Goal: Information Seeking & Learning: Compare options

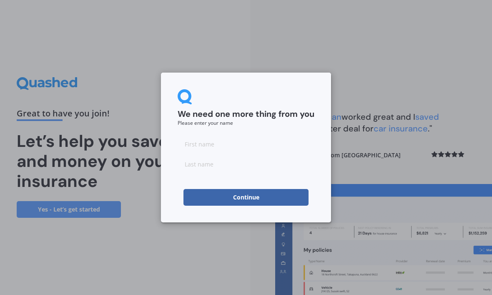
click at [213, 142] on input at bounding box center [246, 144] width 137 height 17
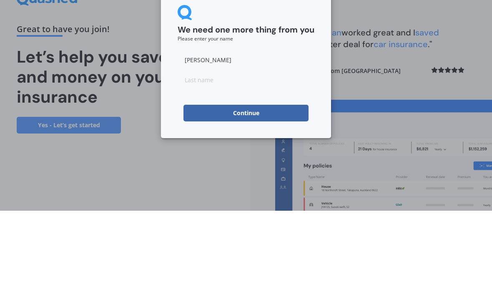
type input "[PERSON_NAME]"
click at [218, 156] on input at bounding box center [246, 164] width 137 height 17
type input "[PERSON_NAME]"
click at [262, 189] on button "Continue" at bounding box center [246, 197] width 125 height 17
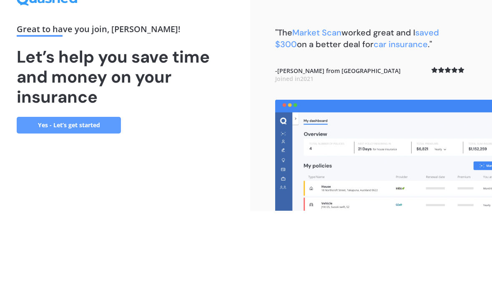
scroll to position [28, 0]
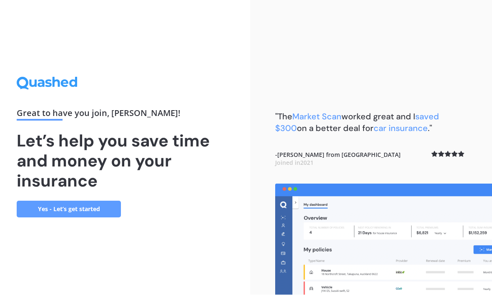
click at [91, 201] on link "Yes - Let’s get started" at bounding box center [69, 209] width 104 height 17
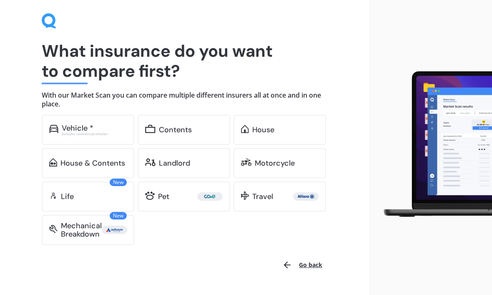
click at [96, 127] on div "Vehicle *" at bounding box center [94, 128] width 65 height 8
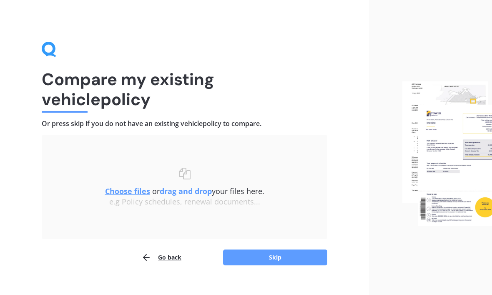
scroll to position [12, 0]
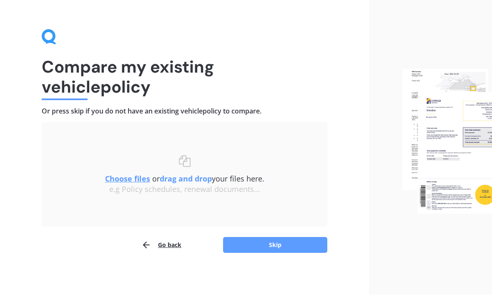
click at [262, 240] on button "Skip" at bounding box center [275, 245] width 104 height 16
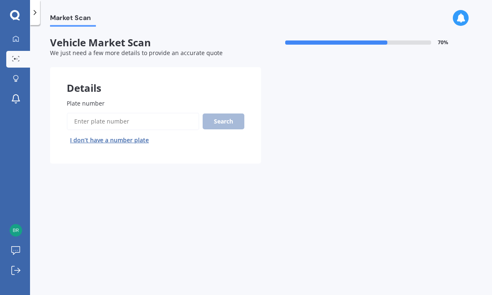
click at [108, 113] on input "Plate number" at bounding box center [133, 122] width 133 height 18
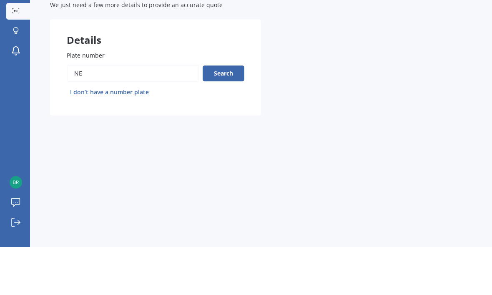
type input "N"
type input "Gqr337"
click at [225, 114] on button "Search" at bounding box center [224, 122] width 42 height 16
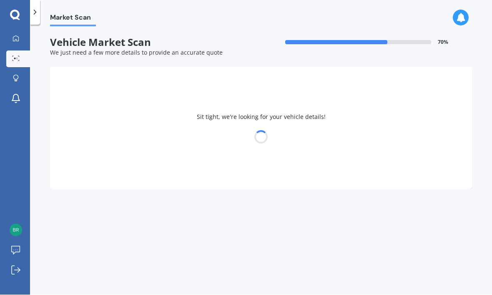
select select "MITSUBISHI"
select select "ASX"
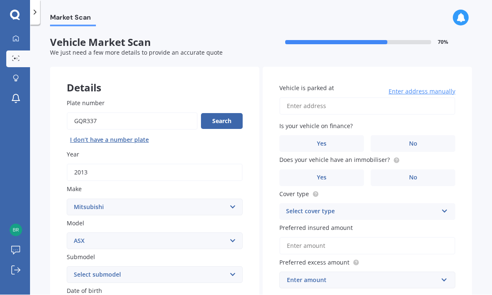
click at [110, 113] on input "Plate number" at bounding box center [132, 122] width 131 height 18
type input "G"
type input "Jqe337"
click at [223, 114] on button "Search" at bounding box center [222, 122] width 42 height 16
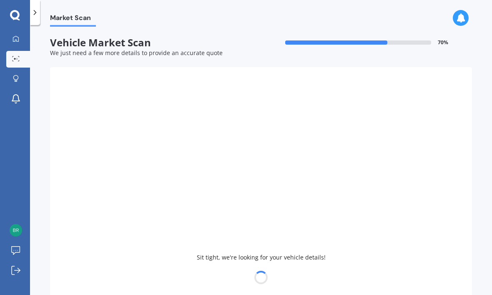
type input "2016"
select select "LEXUS"
select select
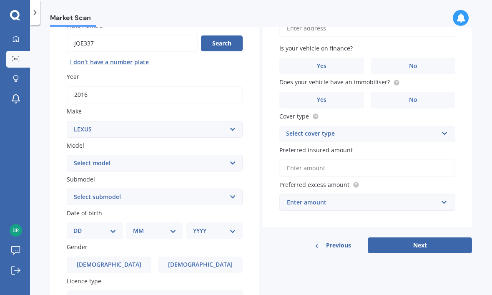
scroll to position [80, 0]
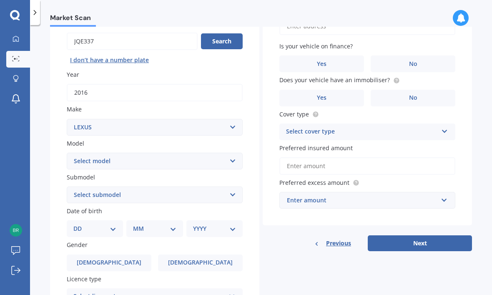
click at [106, 224] on select "DD 01 02 03 04 05 06 07 08 09 10 11 12 13 14 15 16 17 18 19 20 21 22 23 24 25 2…" at bounding box center [94, 228] width 43 height 9
select select "10"
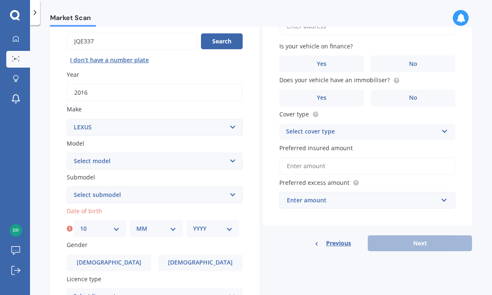
click at [152, 224] on select "MM 01 02 03 04 05 06 07 08 09 10 11 12" at bounding box center [156, 228] width 40 height 9
select select "03"
click at [204, 224] on select "YYYY 2025 2024 2023 2022 2021 2020 2019 2018 2017 2016 2015 2014 2013 2012 2011…" at bounding box center [213, 228] width 40 height 9
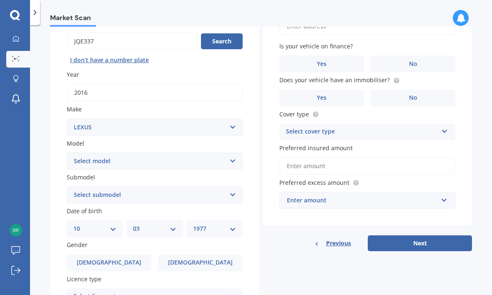
click at [222, 224] on select "YYYY 2025 2024 2023 2022 2021 2020 2019 2018 2017 2016 2015 2014 2013 2012 2011…" at bounding box center [214, 228] width 43 height 9
select select "1976"
click at [186, 255] on label "[DEMOGRAPHIC_DATA]" at bounding box center [200, 263] width 85 height 17
click at [0, 0] on input "[DEMOGRAPHIC_DATA]" at bounding box center [0, 0] width 0 height 0
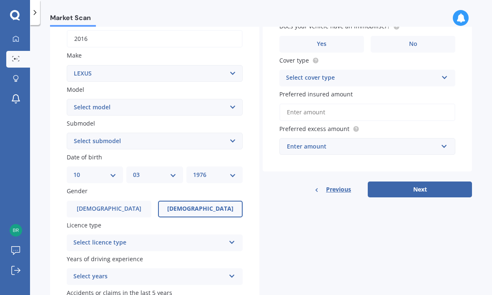
scroll to position [143, 0]
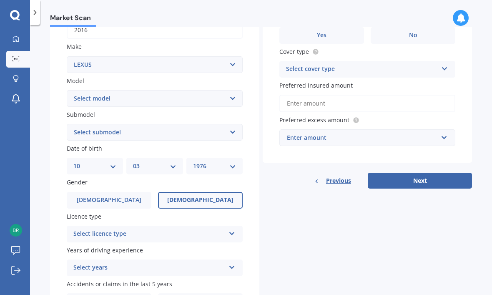
click at [192, 229] on div "Select licence type" at bounding box center [149, 234] width 152 height 10
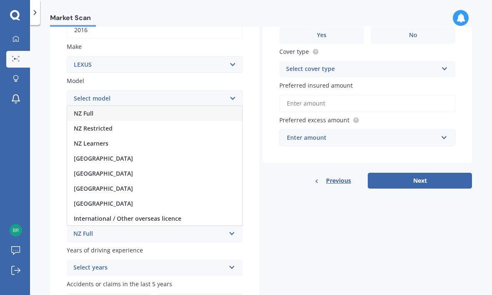
click at [122, 106] on div "NZ Full" at bounding box center [154, 113] width 175 height 15
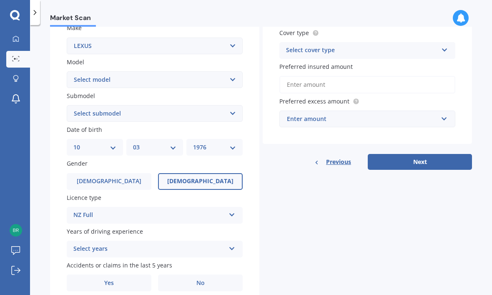
scroll to position [161, 0]
click at [195, 245] on div "Select years" at bounding box center [149, 250] width 152 height 10
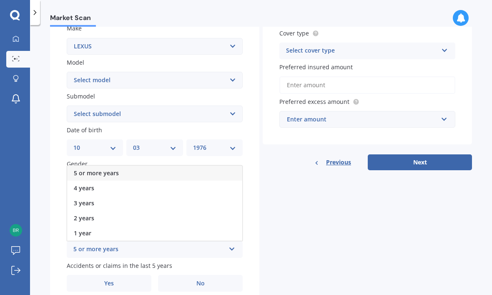
click at [125, 166] on div "5 or more years" at bounding box center [154, 173] width 175 height 15
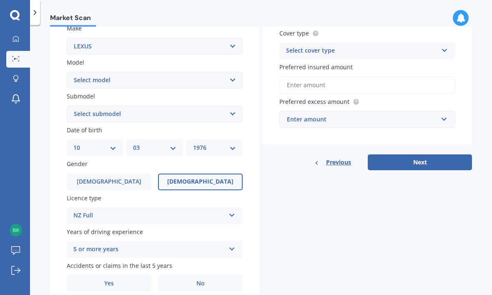
click at [196, 275] on label "No" at bounding box center [200, 283] width 85 height 17
click at [0, 0] on input "No" at bounding box center [0, 0] width 0 height 0
click at [367, 52] on div "Select cover type" at bounding box center [362, 51] width 152 height 10
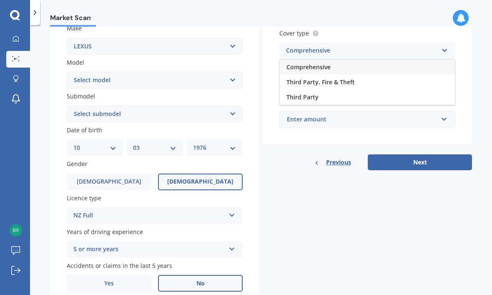
click at [361, 66] on div "Comprehensive" at bounding box center [367, 67] width 175 height 15
click at [381, 83] on input "Preferred insured amount" at bounding box center [368, 85] width 176 height 18
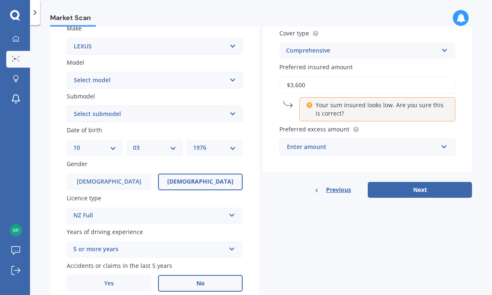
type input "$36,000"
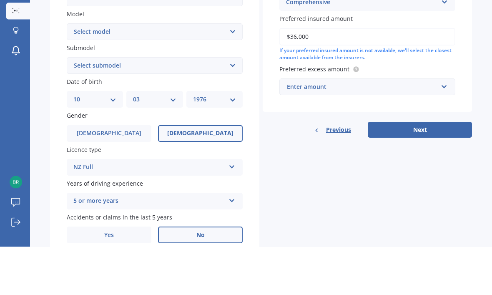
click at [436, 131] on div "Enter amount" at bounding box center [362, 135] width 151 height 9
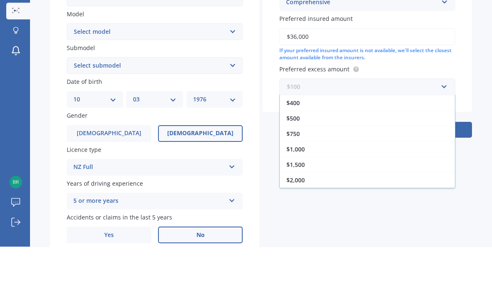
scroll to position [15, 0]
click at [298, 163] on span "$500" at bounding box center [293, 167] width 13 height 8
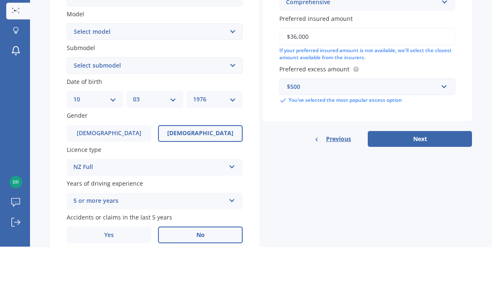
click at [442, 104] on div "Vehicle is parked at Enter address manually Is your vehicle on finance? Yes No …" at bounding box center [368, 37] width 210 height 263
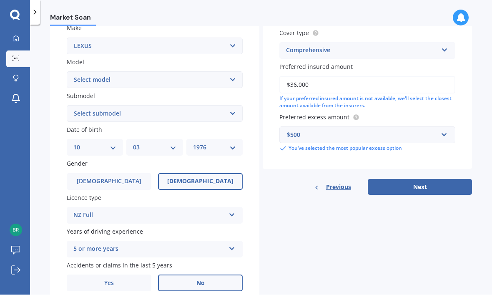
click at [426, 179] on button "Next" at bounding box center [420, 187] width 104 height 16
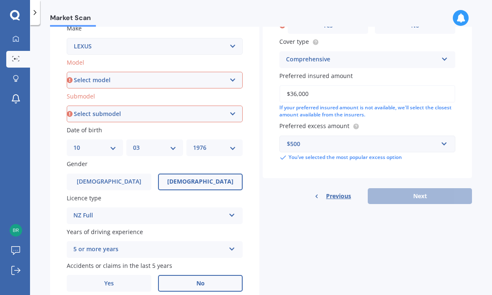
click at [176, 72] on select "Select model AS 460 CT 200 ES 300 ES 350 GS 250 GS 300 GS 350 GS 430 GS 450 GS …" at bounding box center [155, 80] width 176 height 17
select select "RX 350"
click at [171, 106] on select "Select submodel (All)" at bounding box center [155, 114] width 176 height 17
select select "(ALL)"
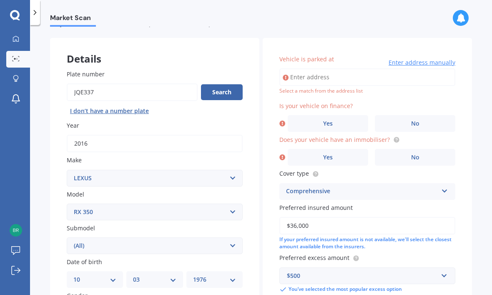
scroll to position [29, 0]
click at [391, 115] on label "No" at bounding box center [415, 123] width 81 height 17
click at [0, 0] on input "No" at bounding box center [0, 0] width 0 height 0
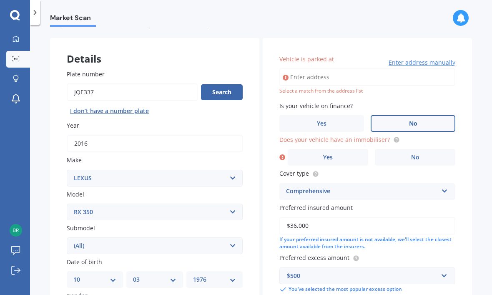
click at [326, 68] on input "Vehicle is parked at" at bounding box center [368, 77] width 176 height 18
type input "[STREET_ADDRESS][PERSON_NAME]"
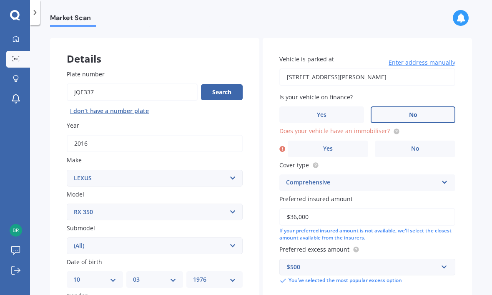
click at [339, 141] on label "Yes" at bounding box center [328, 149] width 81 height 17
click at [0, 0] on input "Yes" at bounding box center [0, 0] width 0 height 0
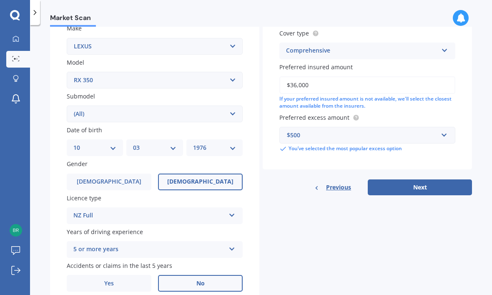
click at [422, 179] on button "Next" at bounding box center [420, 187] width 104 height 16
select select "10"
select select "03"
select select "1976"
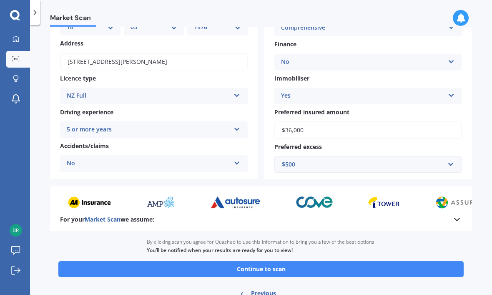
scroll to position [102, 0]
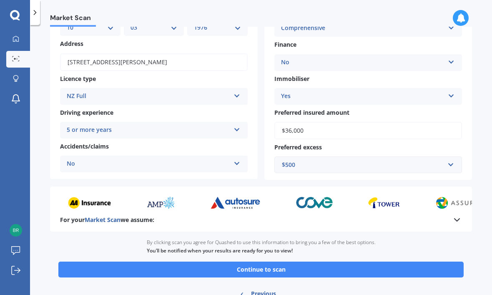
click at [307, 262] on button "Continue to scan" at bounding box center [261, 270] width 406 height 16
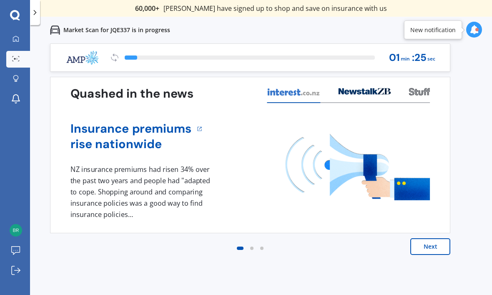
click at [424, 244] on button "Next" at bounding box center [431, 246] width 40 height 17
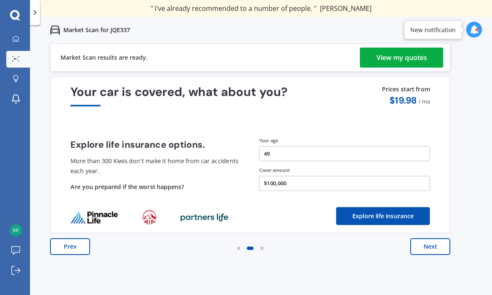
click at [389, 55] on div "View my quotes" at bounding box center [402, 58] width 51 height 20
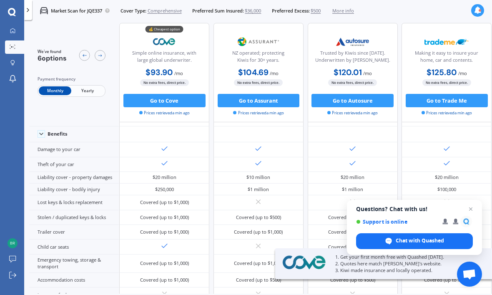
scroll to position [32, 0]
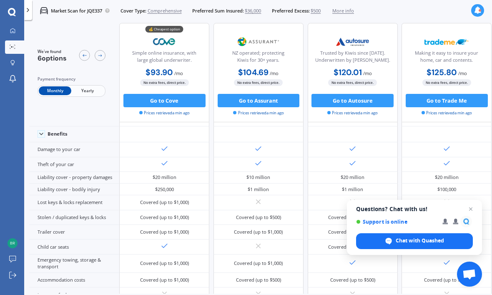
click at [96, 87] on span "Yearly" at bounding box center [87, 91] width 33 height 9
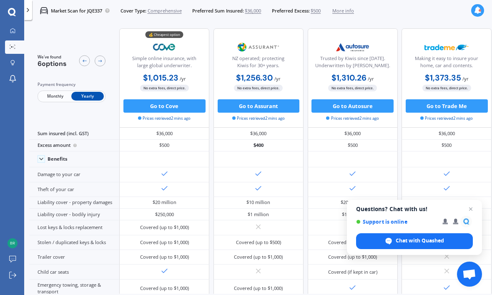
scroll to position [0, 0]
click at [15, 13] on icon at bounding box center [12, 12] width 8 height 8
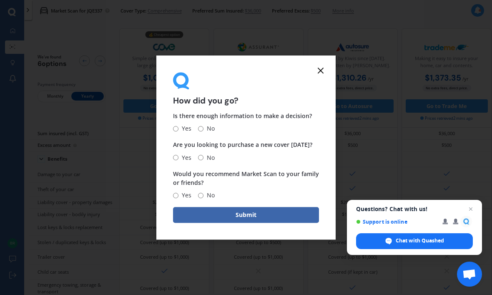
click at [322, 73] on line at bounding box center [320, 70] width 5 height 5
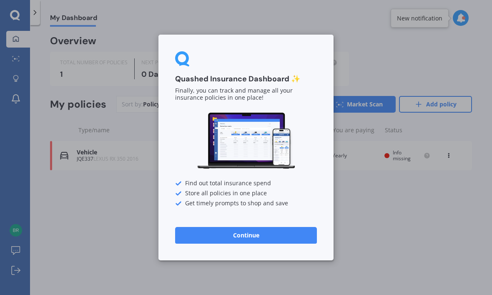
click at [210, 235] on button "Continue" at bounding box center [246, 235] width 142 height 17
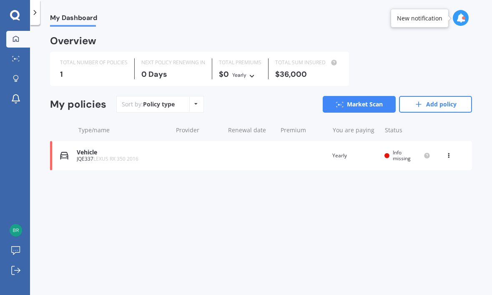
click at [422, 103] on icon at bounding box center [419, 104] width 8 height 8
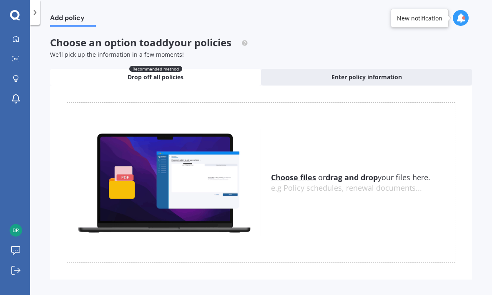
click at [35, 18] on div at bounding box center [35, 12] width 10 height 25
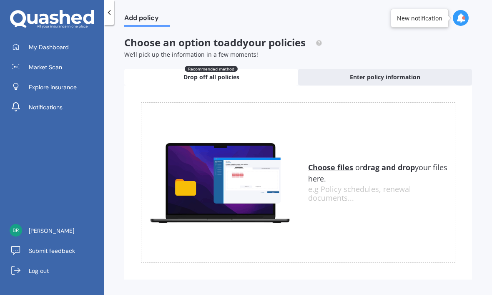
click at [43, 61] on link "Market Scan" at bounding box center [55, 67] width 98 height 17
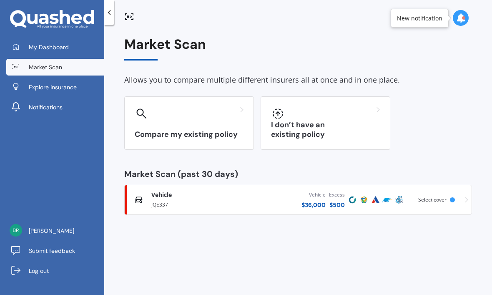
click at [172, 125] on div "Compare my existing policy" at bounding box center [189, 122] width 130 height 53
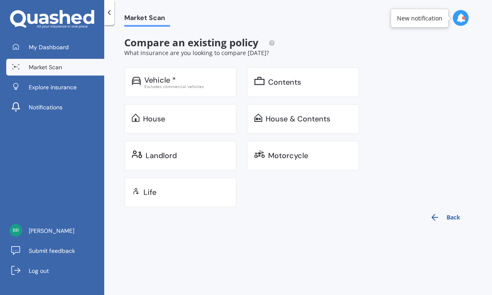
click at [175, 119] on div "House" at bounding box center [186, 119] width 86 height 8
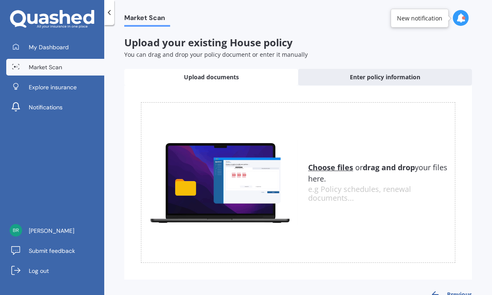
click at [340, 78] on div "Enter policy information" at bounding box center [385, 77] width 174 height 17
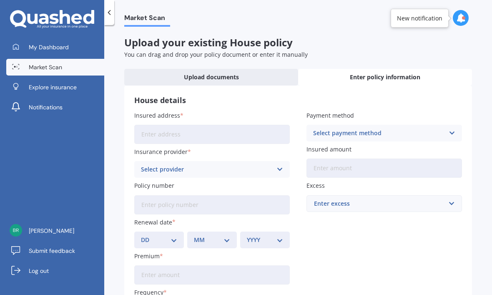
click at [182, 133] on input "Insured address" at bounding box center [212, 134] width 156 height 19
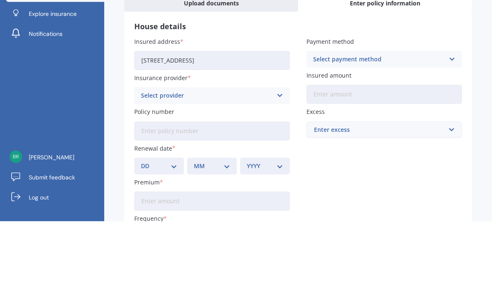
scroll to position [28, 0]
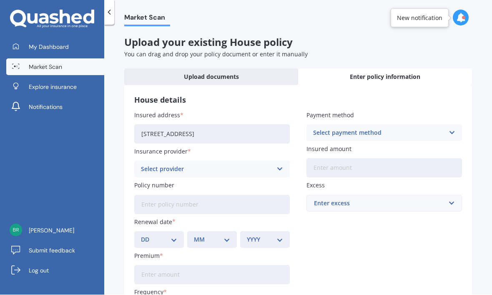
click at [200, 125] on input "[STREET_ADDRESS]" at bounding box center [212, 134] width 156 height 19
type input "[STREET_ADDRESS][PERSON_NAME]"
click at [186, 161] on div "Select provider AA AMI AMP ANZ ASB Ando BNZ Co-Operative Bank FMG Initio Kiwiba…" at bounding box center [212, 169] width 156 height 17
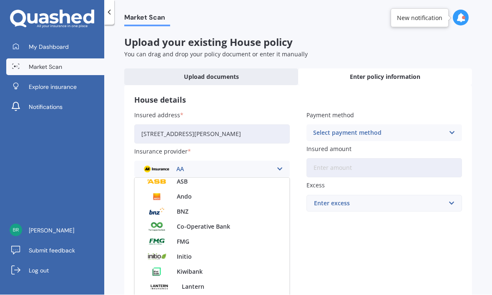
scroll to position [68, 0]
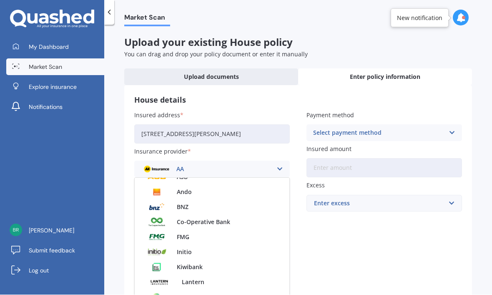
click at [186, 235] on span "FMG" at bounding box center [183, 238] width 13 height 6
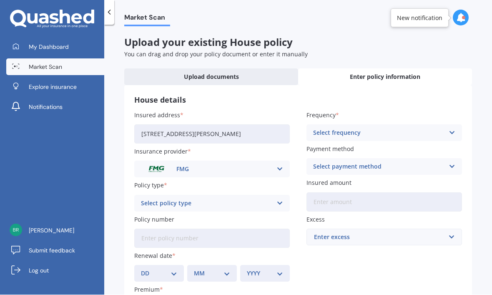
click at [191, 199] on div "Select policy type" at bounding box center [206, 203] width 131 height 9
click at [181, 212] on div "Home" at bounding box center [212, 219] width 155 height 15
click at [173, 229] on input "Policy number" at bounding box center [212, 238] width 156 height 19
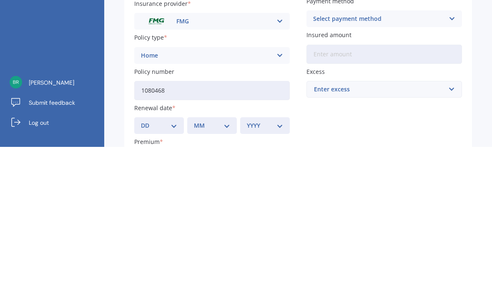
type input "1080468"
click at [167, 269] on select "DD 01 02 03 04 05 06 07 08 09 10 11 12 13 14 15 16 17 18 19 20 21 22 23 24 25 2…" at bounding box center [159, 273] width 36 height 9
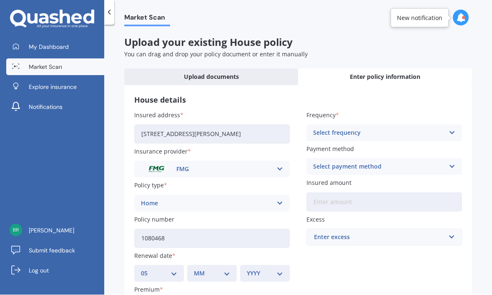
click at [210, 269] on select "MM 01 02 03 04 05 06 07 08 09 10 11 12" at bounding box center [212, 273] width 36 height 9
click at [153, 269] on select "DD 01 02 03 04 05 06 07 08 09 10 11 12 13 14 15 16 17 18 19 20 21 22 23 24 25 2…" at bounding box center [159, 273] width 36 height 9
select select "31"
click at [211, 269] on select "MM 01 02 03 04 05 06 07 08 09 10 11 12" at bounding box center [212, 273] width 36 height 9
select select "05"
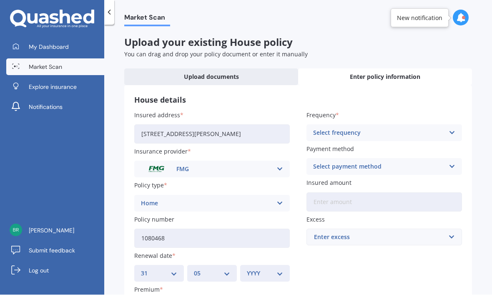
click at [263, 269] on select "YYYY 2027 2026 2025 2024 2023 2022 2021 2020 2019 2018 2017 2016 2015 2014 2013…" at bounding box center [265, 273] width 36 height 9
select select "2026"
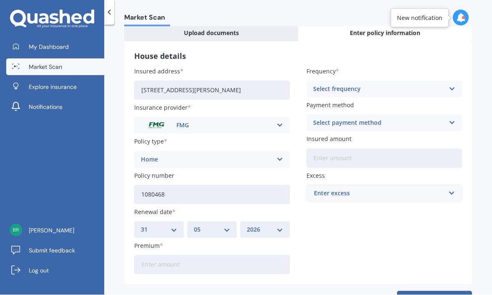
scroll to position [43, 0]
click at [168, 256] on input "Premium" at bounding box center [212, 265] width 156 height 19
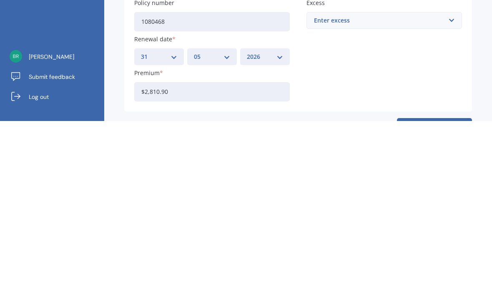
type input "$2,810.98"
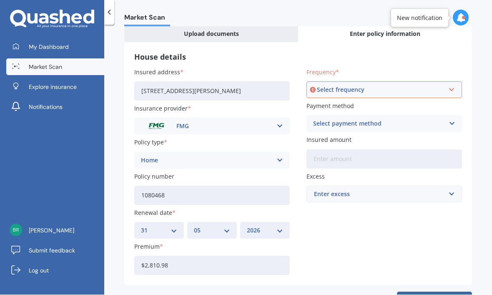
click at [347, 86] on div "Select frequency" at bounding box center [380, 90] width 127 height 9
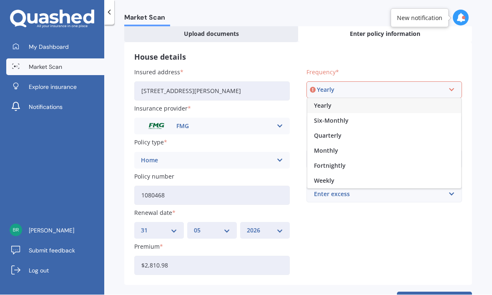
click at [333, 98] on div "Yearly" at bounding box center [385, 105] width 154 height 15
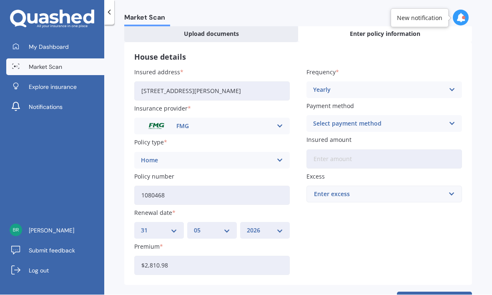
click at [351, 119] on div "Select payment method" at bounding box center [378, 123] width 131 height 9
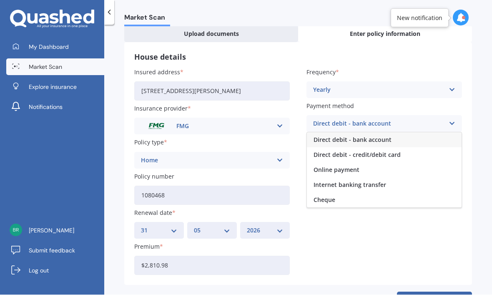
click at [335, 137] on span "Direct debit - bank account" at bounding box center [353, 140] width 78 height 6
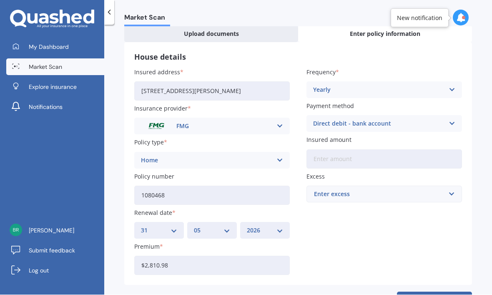
click at [335, 150] on input "Insured amount" at bounding box center [385, 159] width 156 height 19
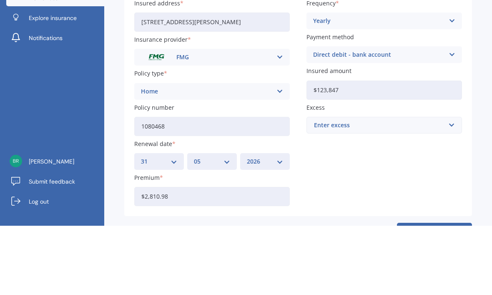
type input "$1,238,472"
click at [336, 187] on input "text" at bounding box center [382, 195] width 148 height 16
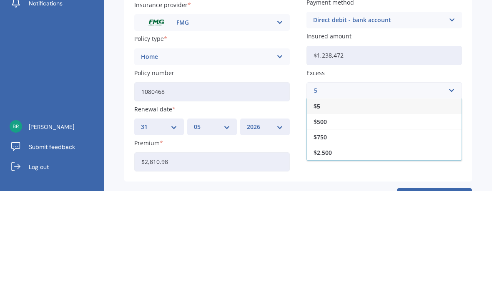
type input "5"
click at [325, 223] on span "$500" at bounding box center [320, 226] width 13 height 6
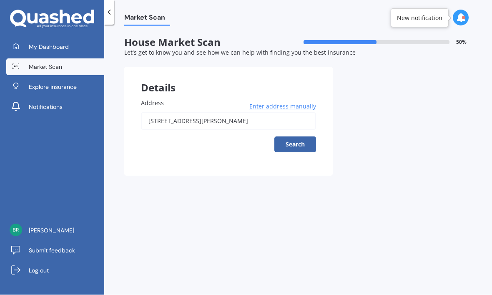
click at [301, 137] on button "Search" at bounding box center [296, 145] width 42 height 16
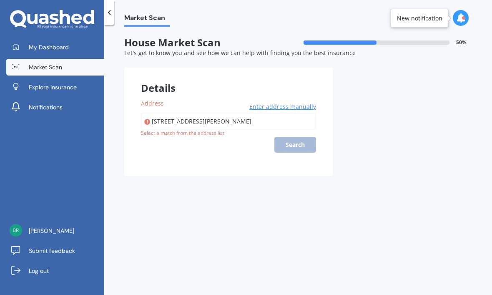
type input "[STREET_ADDRESS][PERSON_NAME]"
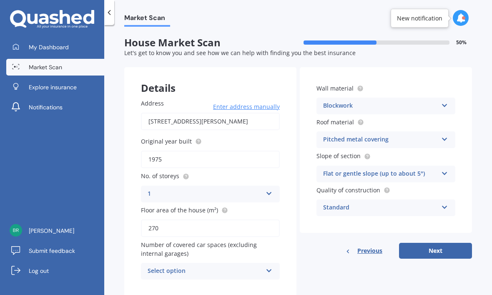
click at [169, 220] on input "270" at bounding box center [210, 229] width 139 height 18
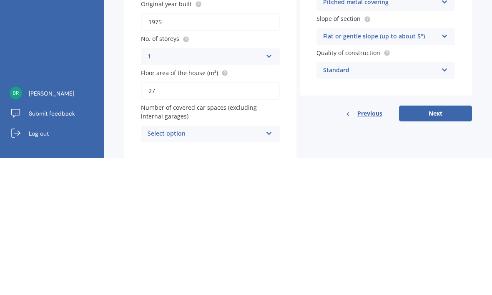
type input "2"
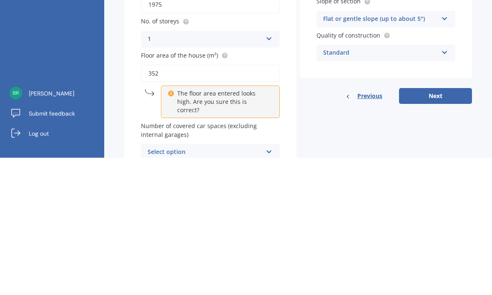
scroll to position [17, 0]
type input "352"
click at [232, 285] on div "Select option" at bounding box center [205, 290] width 115 height 10
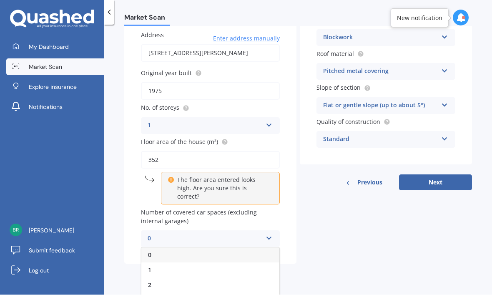
scroll to position [68, 0]
click at [167, 278] on div "2" at bounding box center [210, 285] width 138 height 15
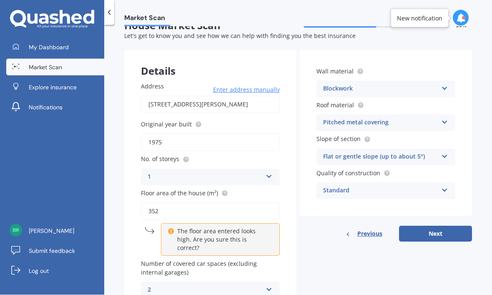
scroll to position [13, 0]
click at [432, 226] on button "Next" at bounding box center [435, 234] width 73 height 16
select select "10"
select select "03"
select select "1976"
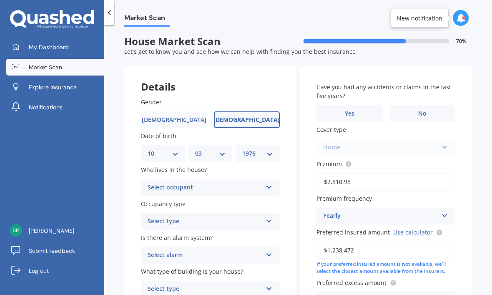
scroll to position [0, 0]
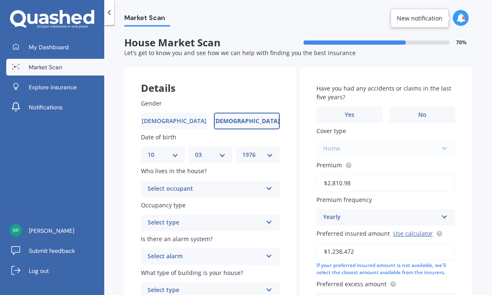
click at [206, 184] on div "Select occupant" at bounding box center [205, 189] width 115 height 10
click at [196, 198] on div "Owner" at bounding box center [210, 205] width 138 height 15
click at [202, 218] on div "Select type" at bounding box center [205, 223] width 115 height 10
click at [199, 232] on div "Permanent" at bounding box center [210, 239] width 138 height 15
click at [204, 252] on div "Select alarm" at bounding box center [205, 257] width 115 height 10
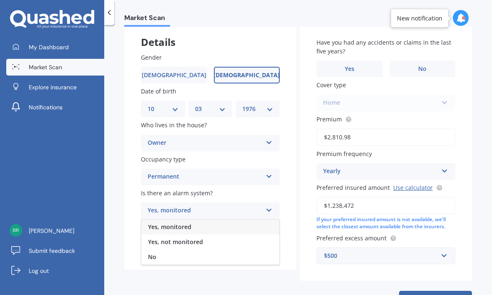
scroll to position [45, 0]
click at [187, 250] on div "No" at bounding box center [210, 257] width 138 height 15
click at [205, 240] on div "Select type" at bounding box center [205, 245] width 115 height 10
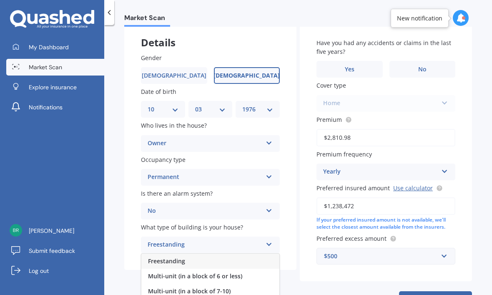
click at [197, 254] on div "Freestanding" at bounding box center [210, 261] width 138 height 15
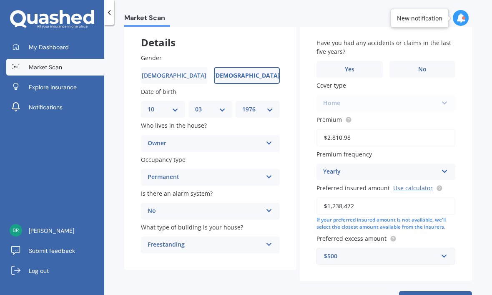
click at [358, 61] on label "Yes" at bounding box center [350, 69] width 66 height 17
click at [0, 0] on input "Yes" at bounding box center [0, 0] width 0 height 0
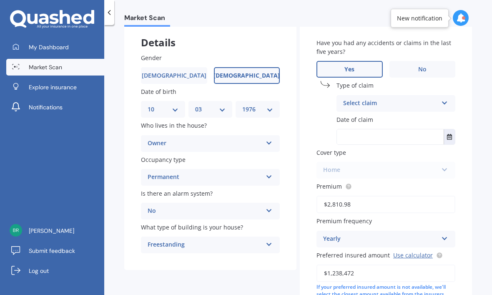
click at [376, 98] on div "Select claim" at bounding box center [390, 103] width 95 height 10
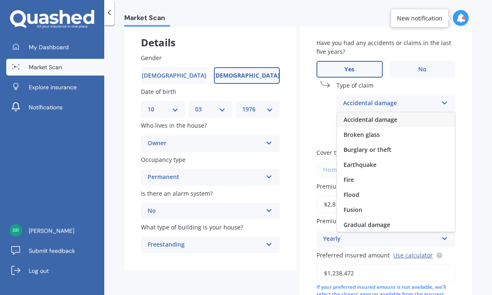
click at [357, 191] on span "Flood" at bounding box center [352, 195] width 16 height 8
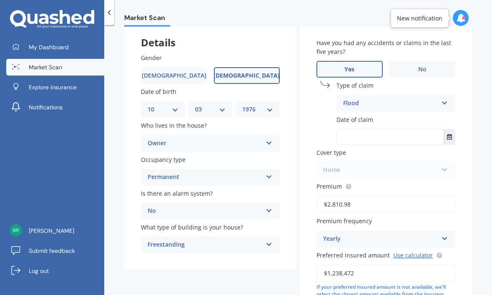
click at [383, 98] on div "Flood" at bounding box center [390, 103] width 95 height 10
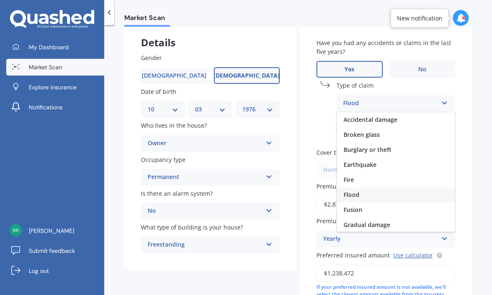
click at [370, 187] on div "Flood" at bounding box center [396, 194] width 118 height 15
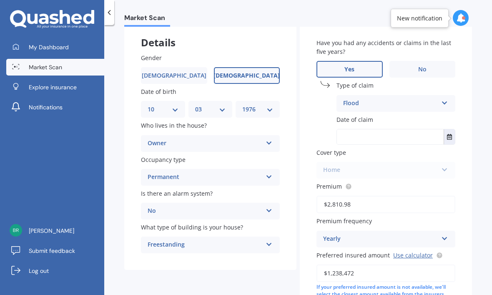
click at [401, 129] on input "text" at bounding box center [390, 136] width 107 height 15
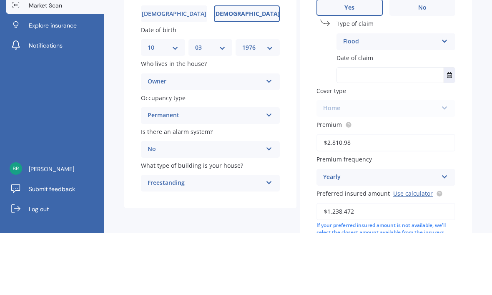
click at [455, 129] on button "Select date" at bounding box center [449, 136] width 11 height 15
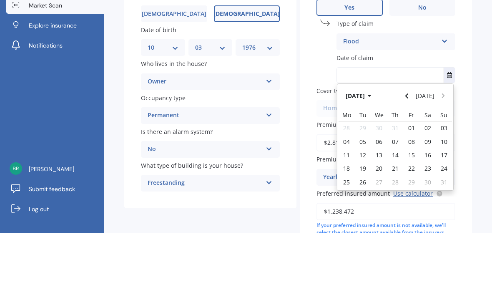
scroll to position [28, 0]
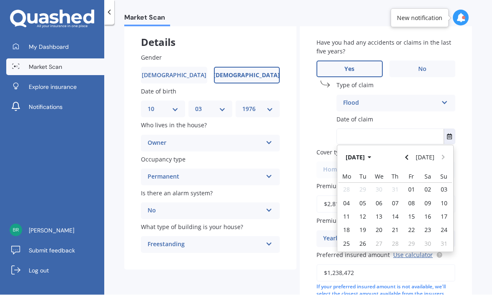
click at [409, 155] on icon "Navigate back" at bounding box center [407, 158] width 4 height 6
click at [412, 150] on button "Navigate back" at bounding box center [407, 157] width 11 height 15
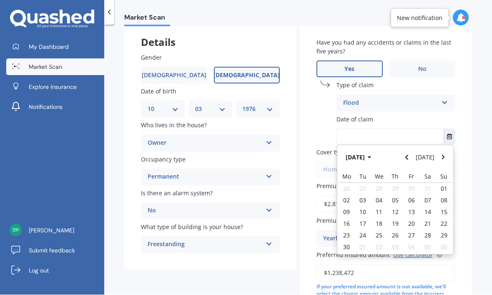
click at [412, 150] on button "Navigate back" at bounding box center [407, 157] width 11 height 15
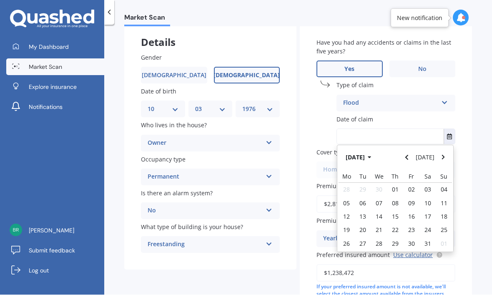
click at [413, 150] on button "Navigate back" at bounding box center [407, 157] width 11 height 15
click at [364, 186] on span "01" at bounding box center [363, 190] width 7 height 8
type input "[DATE]"
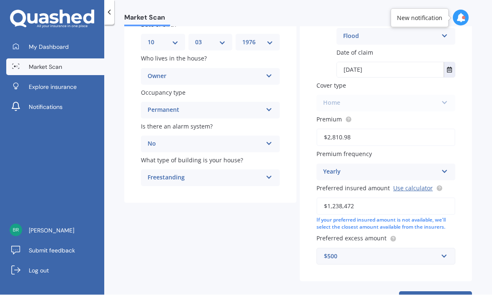
scroll to position [111, 0]
select select "10"
select select "03"
select select "1976"
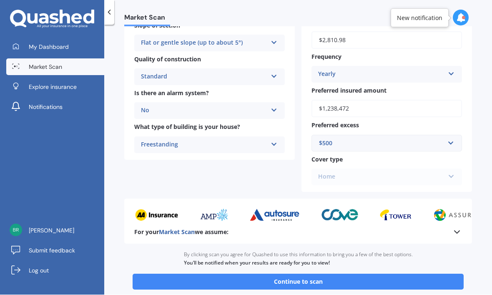
scroll to position [293, 0]
click at [332, 274] on button "Continue to scan" at bounding box center [298, 282] width 331 height 16
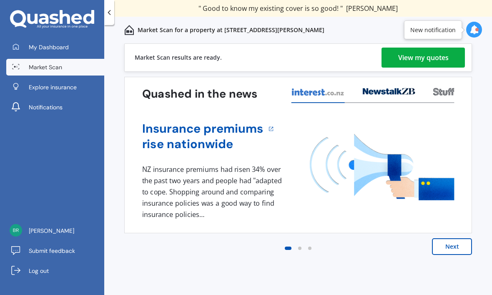
click at [405, 60] on div "View my quotes" at bounding box center [424, 58] width 51 height 20
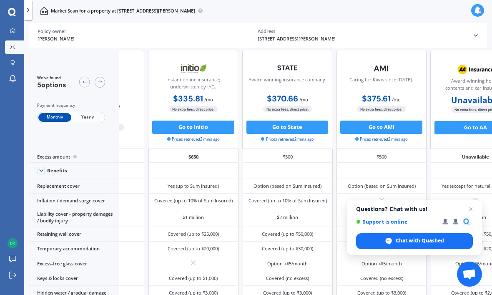
scroll to position [16, 82]
